Goal: Find contact information: Find contact information

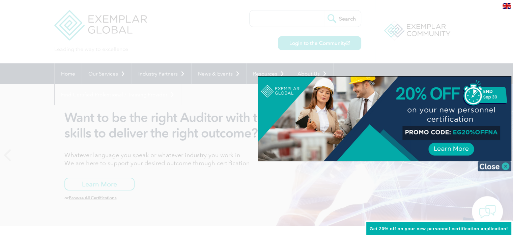
click at [509, 164] on img at bounding box center [494, 166] width 34 height 10
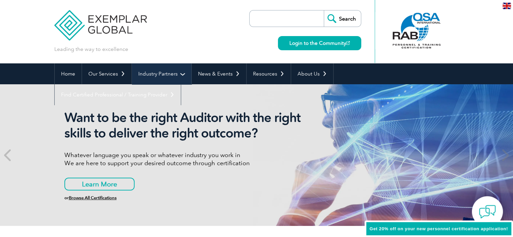
click at [158, 72] on link "Industry Partners" at bounding box center [161, 73] width 59 height 21
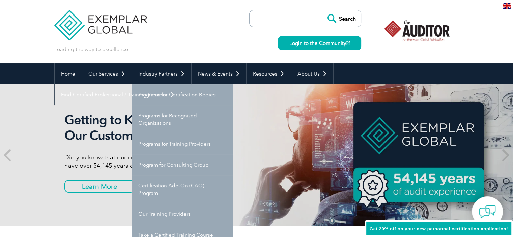
drag, startPoint x: 164, startPoint y: 33, endPoint x: 165, endPoint y: 61, distance: 27.7
click at [165, 33] on div "Leading the way to excellence Search Login to the Community ▼" at bounding box center [256, 31] width 405 height 63
click at [113, 76] on link "Our Services" at bounding box center [107, 73] width 50 height 21
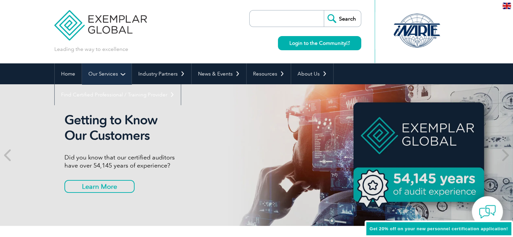
click at [113, 76] on link "Our Services" at bounding box center [107, 73] width 50 height 21
click at [120, 73] on link "Our Services" at bounding box center [107, 73] width 50 height 21
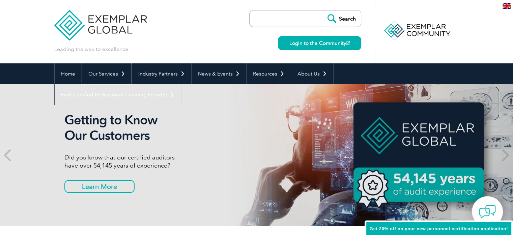
scroll to position [34, 0]
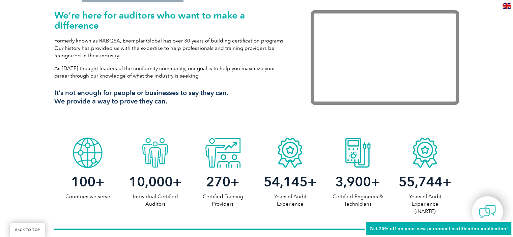
scroll to position [0, 0]
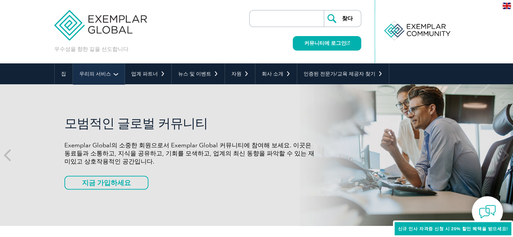
click at [109, 75] on font "우리의 서비스" at bounding box center [95, 74] width 32 height 6
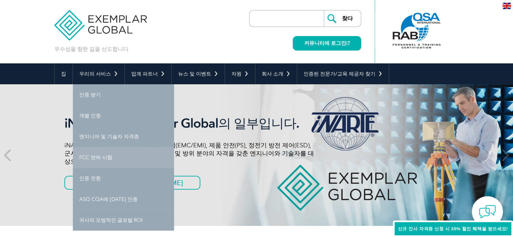
click at [116, 151] on link "FCC 면허 시험" at bounding box center [123, 157] width 101 height 21
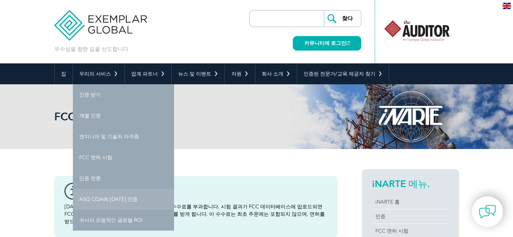
click at [116, 200] on font "ASQ CQA에 대한 인증" at bounding box center [108, 199] width 58 height 6
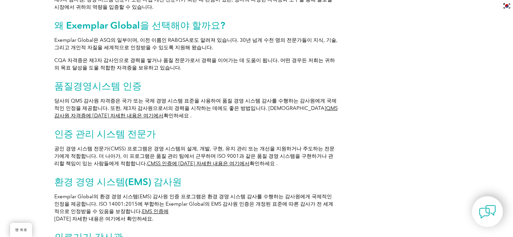
scroll to position [412, 0]
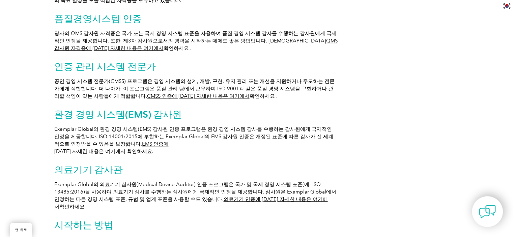
click at [36, 114] on div "Exemplar Global로 더 많은 것을 성취하세요 비디오 플레이어 https://exemplarglobal.org/wp-content/u…" at bounding box center [256, 25] width 513 height 576
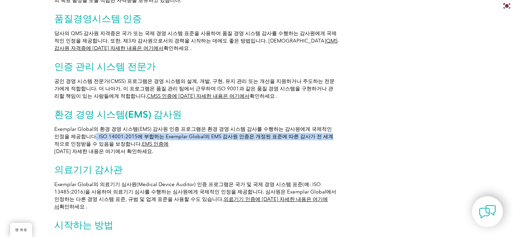
drag, startPoint x: 90, startPoint y: 135, endPoint x: 326, endPoint y: 137, distance: 236.4
click at [326, 137] on font "Exemplar Global의 환경 경영 시스템(EMS) 감사원 인증 프로그램은 환경 경영 시스템 감사를 수행하는 감사원에게 국제적인 인정을 …" at bounding box center [193, 136] width 279 height 21
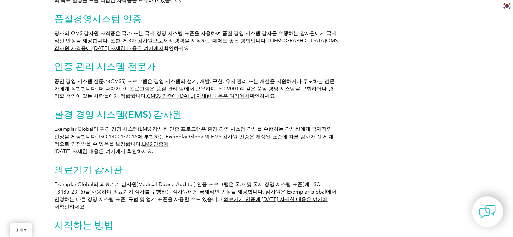
click at [231, 165] on h2 "의료기기 감사관" at bounding box center [195, 169] width 283 height 11
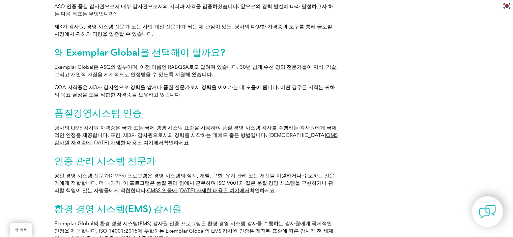
scroll to position [371, 0]
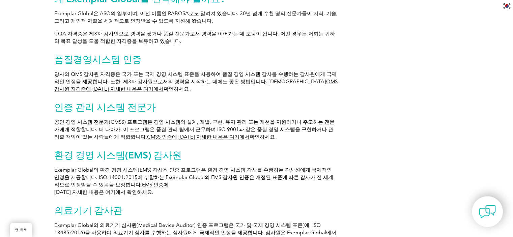
drag, startPoint x: 153, startPoint y: 70, endPoint x: 180, endPoint y: 90, distance: 34.1
click at [180, 90] on p "당사의 QMS 감사원 자격증은 국가 또는 국제 경영 시스템 표준을 사용하여 품질 경영 시스템 감사를 수행하는 감사원에게 국제적인 인정을 제공합…" at bounding box center [195, 81] width 283 height 22
click at [212, 90] on p "당사의 QMS 감사원 자격증은 국가 또는 국제 경영 시스템 표준을 사용하여 품질 경영 시스템 감사를 수행하는 감사원에게 국제적인 인정을 제공합…" at bounding box center [195, 81] width 283 height 22
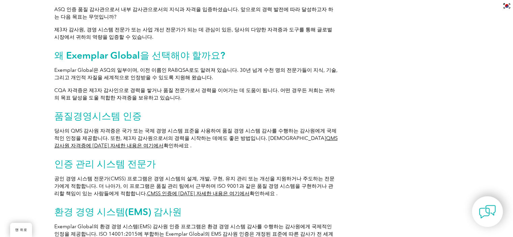
click at [296, 138] on font "QMS 감사원 자격증에 대한 자세한 내용은 여기에서" at bounding box center [195, 141] width 283 height 13
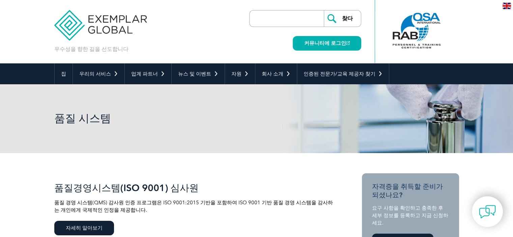
scroll to position [135, 0]
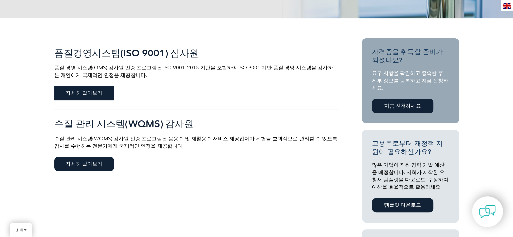
click at [101, 96] on font "자세히 알아보기" at bounding box center [84, 93] width 37 height 6
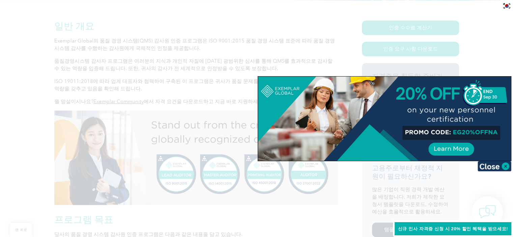
scroll to position [116, 0]
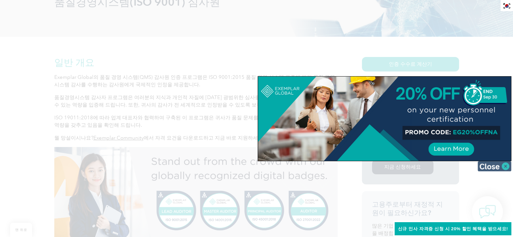
click at [505, 165] on img at bounding box center [494, 166] width 34 height 10
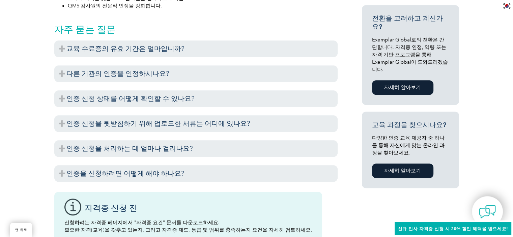
scroll to position [352, 0]
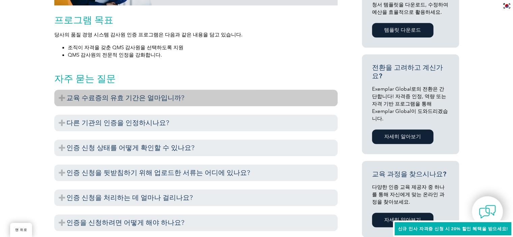
click at [112, 95] on font "교육 수료증의 유효 기간은 얼마입니까?" at bounding box center [125, 98] width 118 height 8
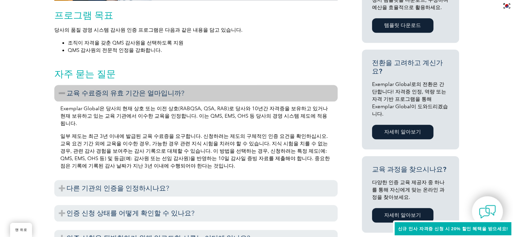
scroll to position [420, 0]
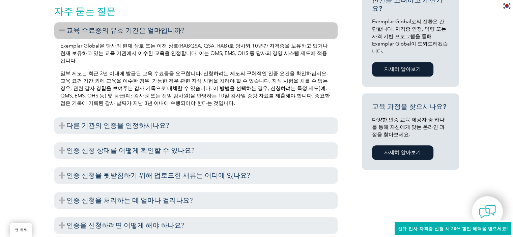
click at [405, 154] on font "자세히 알아보기" at bounding box center [402, 152] width 37 height 6
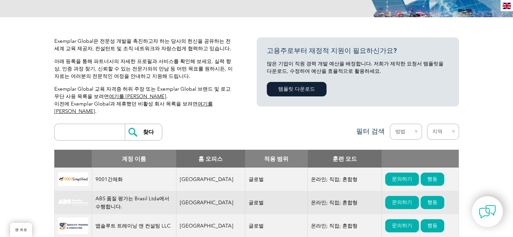
scroll to position [174, 0]
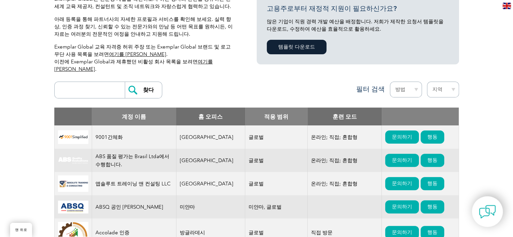
click at [92, 95] on input "search" at bounding box center [91, 90] width 67 height 16
type input "ㅎ"
click at [435, 87] on select "지역 호주 바레인 방글라데시 브라질 캐나다 콜롬비아 도미니카 공화국 이집트 인도 인도네시아 공화국 아일랜드 요르단 대한민국 말레이시아 몰타 멕…" at bounding box center [443, 90] width 32 height 16
select select "Korea, Republic of"
click at [427, 82] on select "지역 호주 바레인 방글라데시 브라질 캐나다 콜롬비아 도미니카 공화국 이집트 인도 인도네시아 공화국 아일랜드 요르단 대한민국 말레이시아 몰타 멕…" at bounding box center [443, 90] width 32 height 16
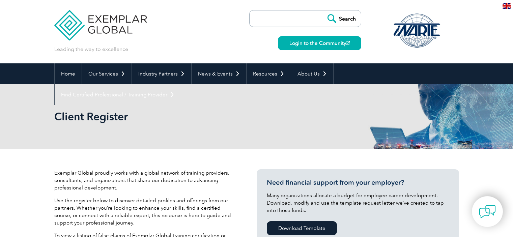
select select "[GEOGRAPHIC_DATA], Republic of"
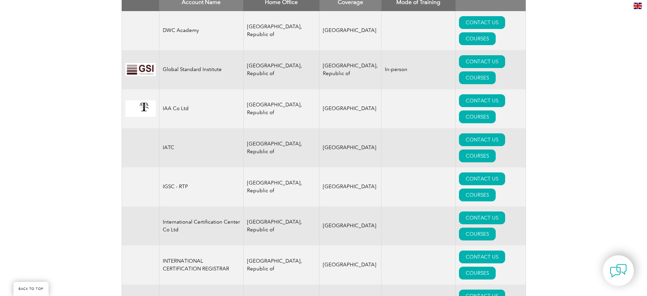
scroll to position [290, 0]
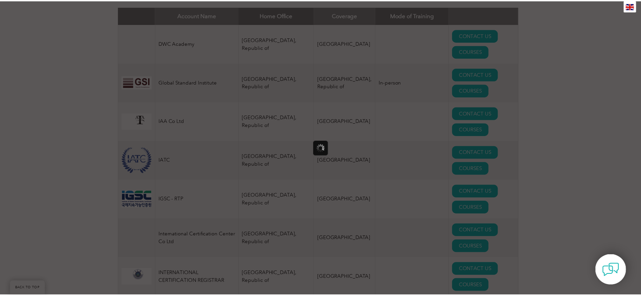
scroll to position [0, 0]
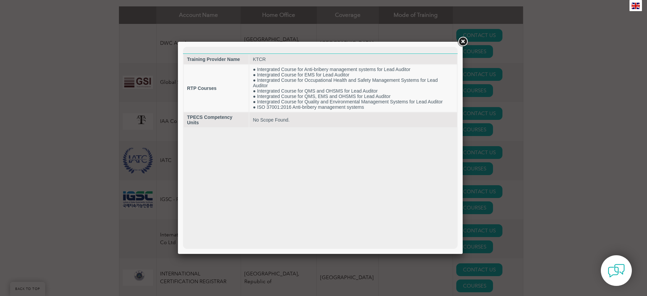
click at [462, 39] on link at bounding box center [463, 42] width 12 height 12
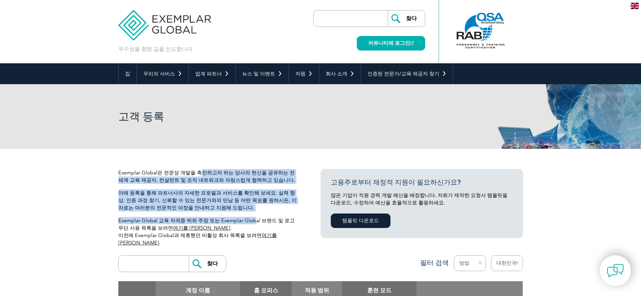
drag, startPoint x: 203, startPoint y: 174, endPoint x: 254, endPoint y: 222, distance: 69.6
click at [254, 222] on div "Exemplar Global은 전문성 개발을 촉진하고자 하는 당사의 헌신을 공유하는 전 세계 교육 제공자, 컨설턴트 및 조직 네트워크와 자랑스…" at bounding box center [209, 210] width 182 height 83
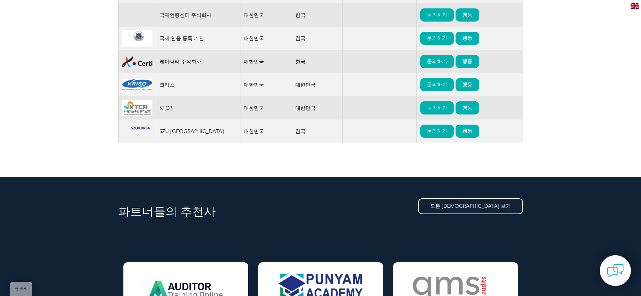
scroll to position [337, 0]
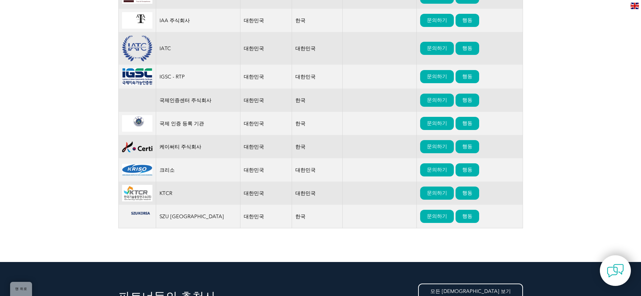
click at [512, 237] on div "계정 이름 홈 오피스 적용 범위 훈련 모드 DWC 아카데미 대한민국 한국 문의하기 행동 글로벌 표준 연구소 대한민국 대한민국 직접 방문 문의하…" at bounding box center [320, 91] width 405 height 294
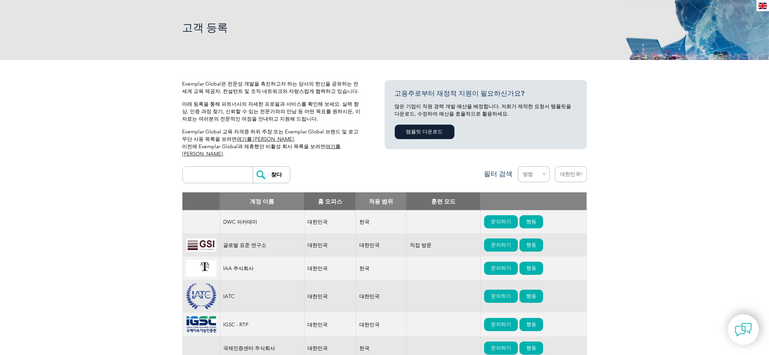
scroll to position [0, 0]
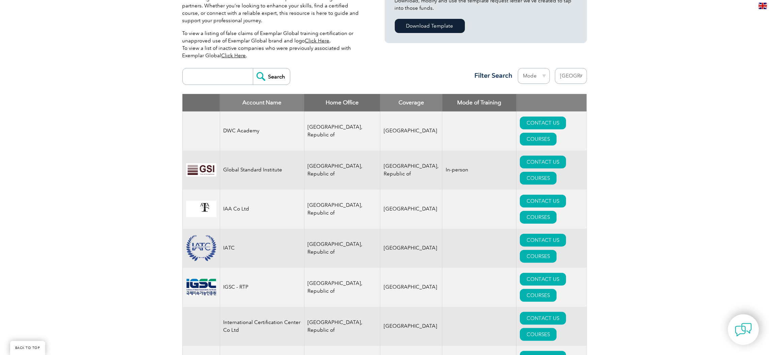
scroll to position [253, 0]
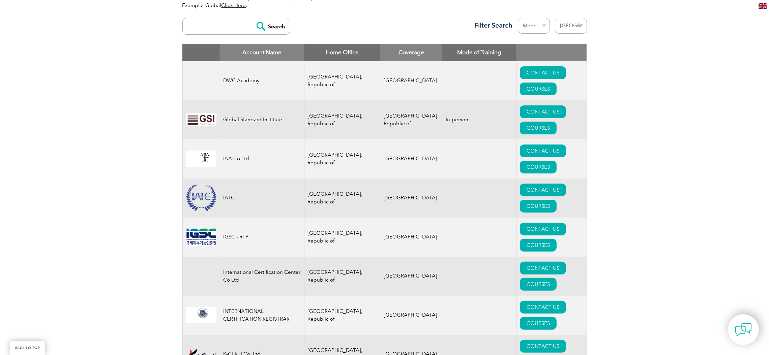
click at [226, 5] on link "Click Here" at bounding box center [234, 5] width 25 height 6
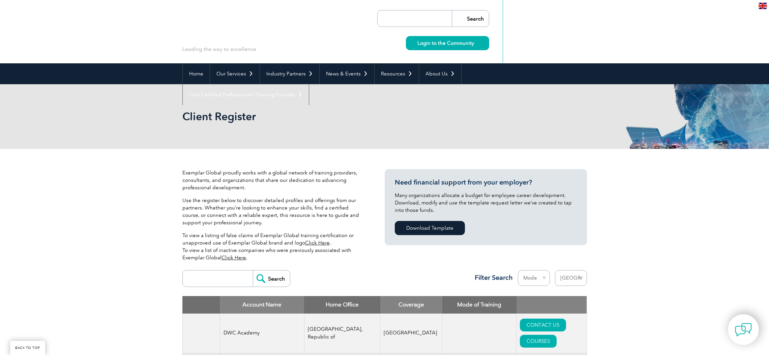
select select "Korea, Republic of"
